Goal: Task Accomplishment & Management: Manage account settings

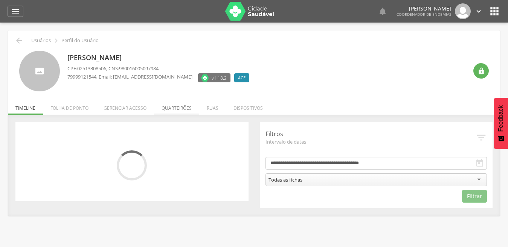
click at [170, 106] on li "Quarteirões" at bounding box center [176, 106] width 45 height 18
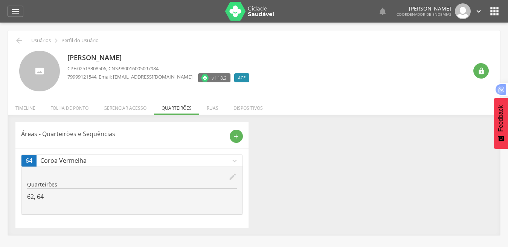
click at [235, 177] on icon "edit" at bounding box center [232, 177] width 8 height 8
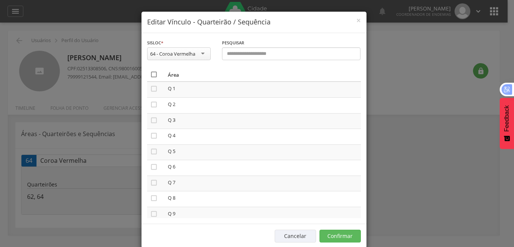
click at [150, 74] on icon "" at bounding box center [154, 75] width 8 height 8
click at [150, 74] on icon "" at bounding box center [154, 75] width 8 height 8
click at [342, 238] on button "Confirmar" at bounding box center [339, 236] width 41 height 13
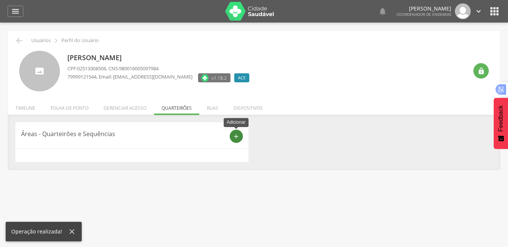
click at [236, 137] on icon "add" at bounding box center [236, 136] width 7 height 7
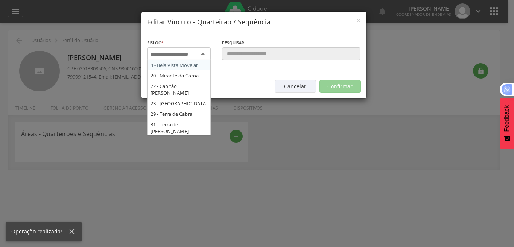
click at [201, 57] on div at bounding box center [179, 54] width 64 height 14
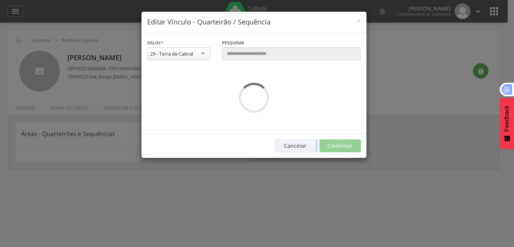
click at [189, 116] on div "**********" at bounding box center [253, 83] width 225 height 101
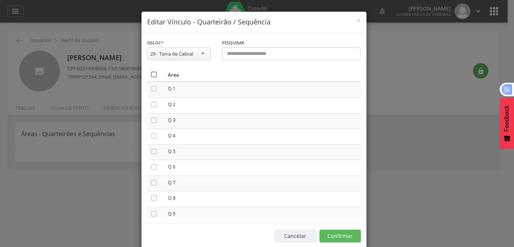
click at [150, 73] on icon "" at bounding box center [154, 75] width 8 height 8
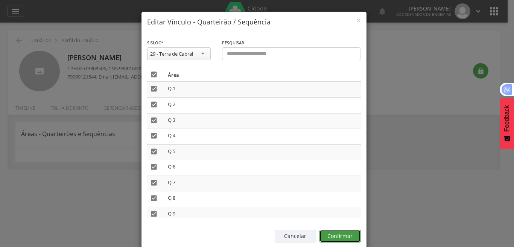
click at [330, 234] on button "Confirmar" at bounding box center [339, 236] width 41 height 13
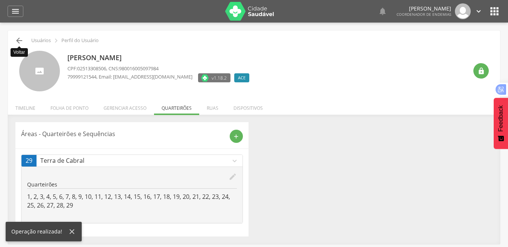
click at [20, 39] on icon "" at bounding box center [19, 40] width 9 height 9
